Goal: Information Seeking & Learning: Learn about a topic

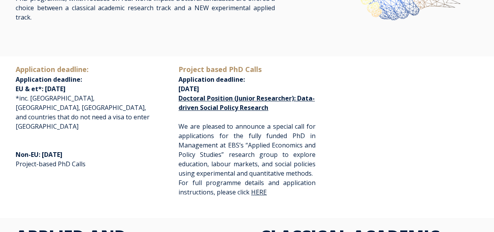
scroll to position [127, 0]
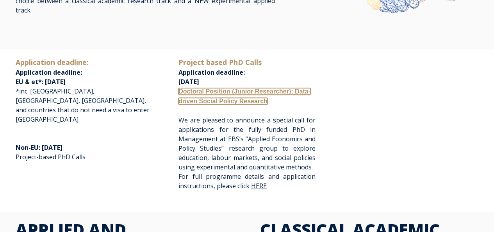
click at [263, 88] on link "Doctoral Position (Junior Researcher): Data-driven Social Policy Research" at bounding box center [245, 96] width 132 height 16
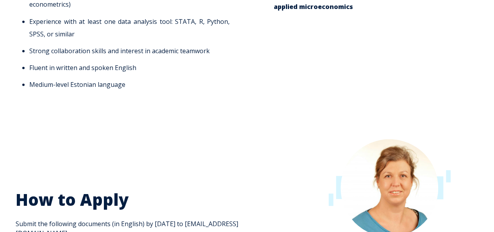
scroll to position [980, 0]
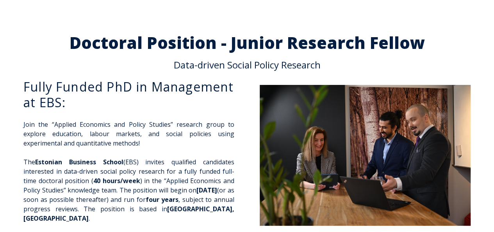
scroll to position [3, 0]
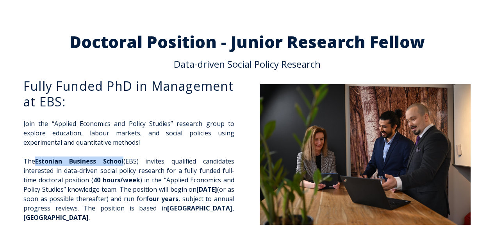
drag, startPoint x: 125, startPoint y: 161, endPoint x: 38, endPoint y: 156, distance: 86.8
click at [38, 156] on p "The Estonian Business School (EBS) invites qualified candidates interested in d…" at bounding box center [128, 189] width 211 height 66
copy span "Estonian Business School"
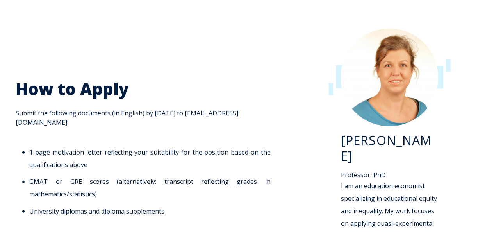
scroll to position [1060, 0]
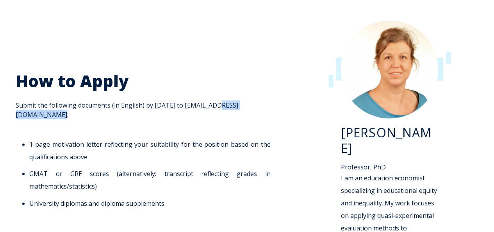
drag, startPoint x: 73, startPoint y: 86, endPoint x: 16, endPoint y: 89, distance: 57.9
click at [16, 89] on span "How to Apply Submit the following documents (in English) by 1 November 2025 to …" at bounding box center [145, 140] width 259 height 139
copy span "kaire.poder@ebs.ee"
